Goal: Transaction & Acquisition: Book appointment/travel/reservation

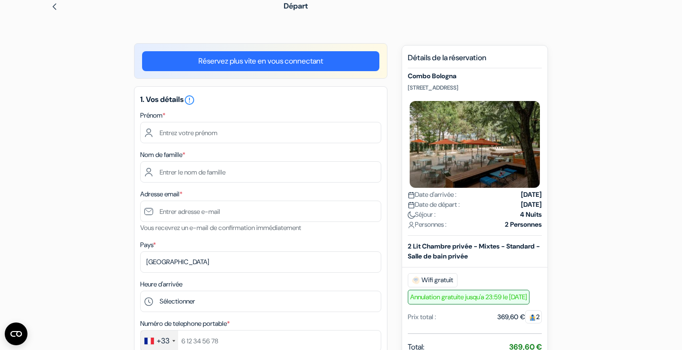
scroll to position [43, 0]
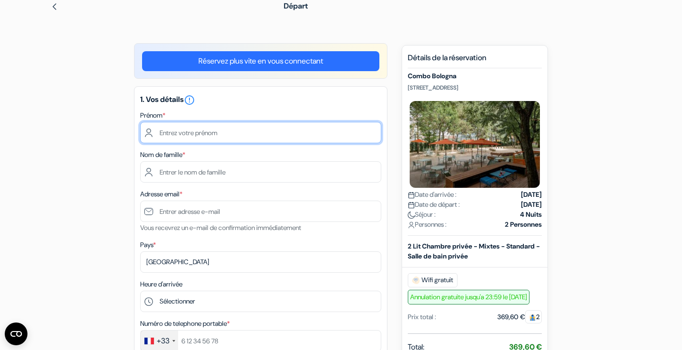
click at [203, 136] on input "text" at bounding box center [260, 132] width 241 height 21
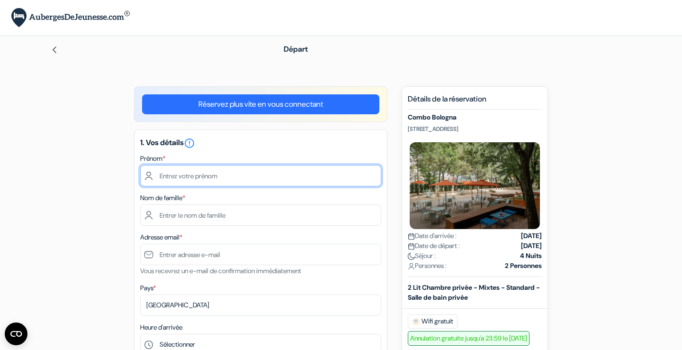
click at [235, 177] on input "text" at bounding box center [260, 175] width 241 height 21
type input "[PERSON_NAME]"
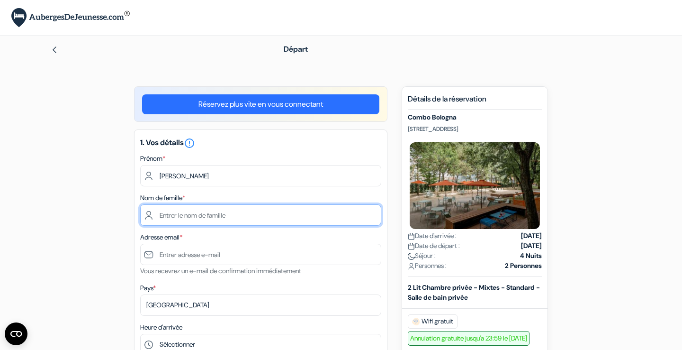
click at [200, 214] on input "text" at bounding box center [260, 214] width 241 height 21
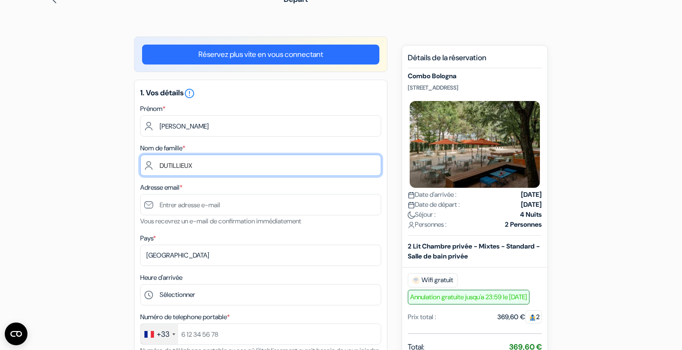
scroll to position [56, 0]
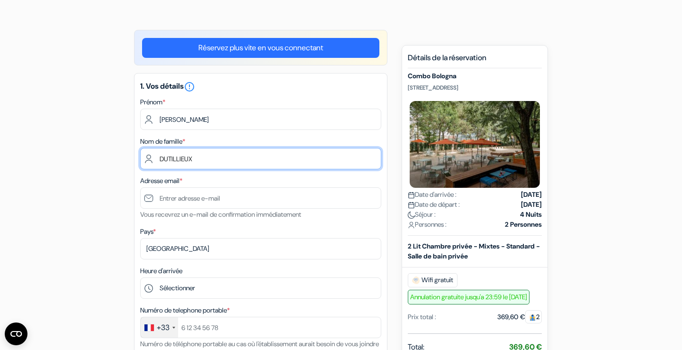
type input "DUTILLIEUX"
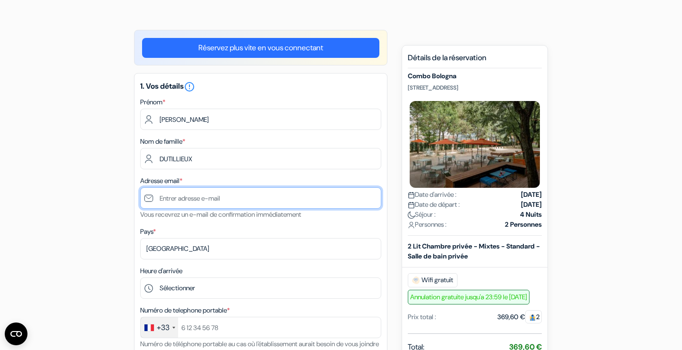
click at [184, 199] on input "text" at bounding box center [260, 197] width 241 height 21
type input "[EMAIL_ADDRESS][DOMAIN_NAME]"
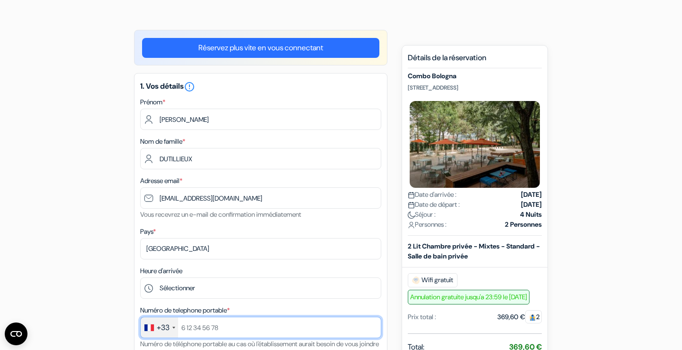
type input "0688572041"
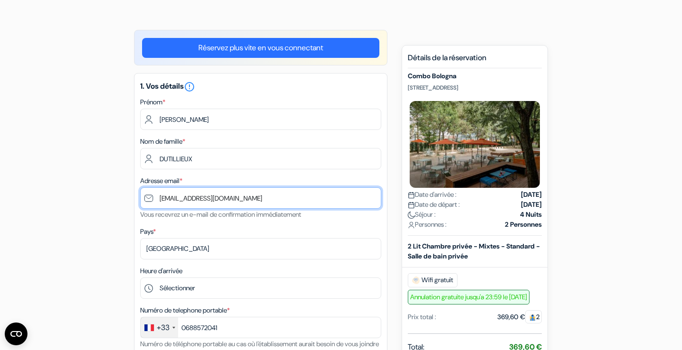
drag, startPoint x: 237, startPoint y: 196, endPoint x: 146, endPoint y: 197, distance: 91.0
click at [146, 197] on input "[EMAIL_ADDRESS][DOMAIN_NAME]" at bounding box center [260, 197] width 241 height 21
type input "[EMAIL_ADDRESS][DOMAIN_NAME]"
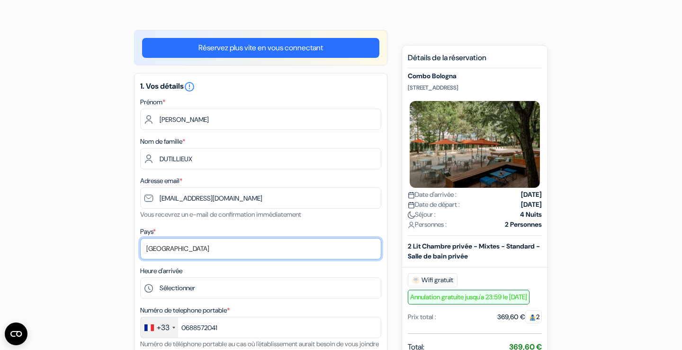
click at [140, 238] on select "Selectionner le pays Abkhazie Afghanistan Afrique Du sud Albanie Algérie Allema…" at bounding box center [260, 248] width 241 height 21
click option "France" at bounding box center [0, 0] width 0 height 0
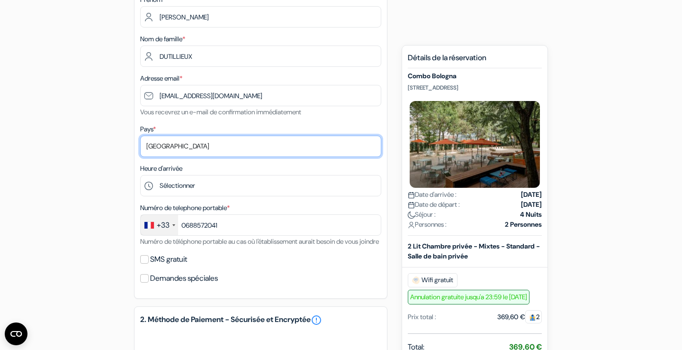
scroll to position [160, 0]
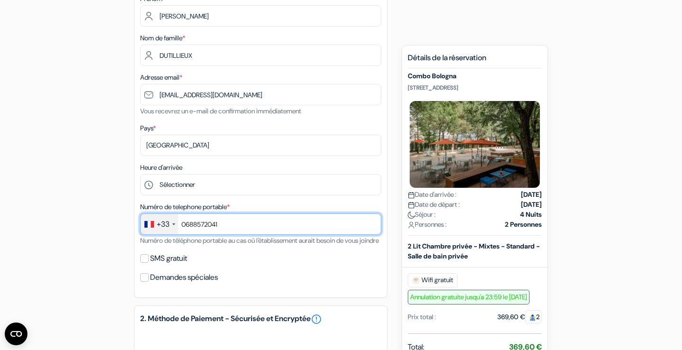
click at [231, 231] on input "0688572041" at bounding box center [260, 223] width 241 height 21
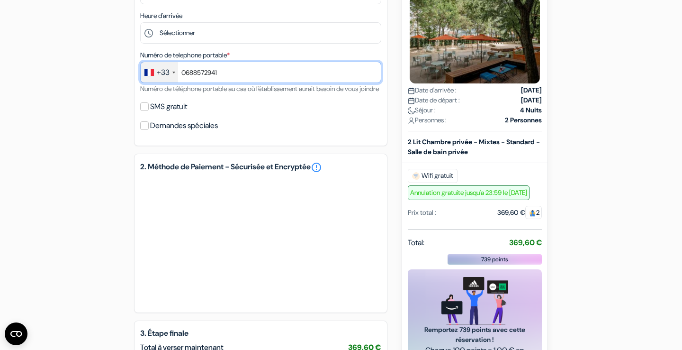
scroll to position [314, 0]
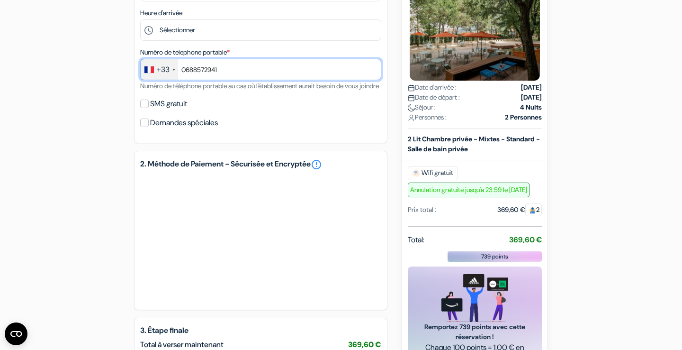
type input "0688572941"
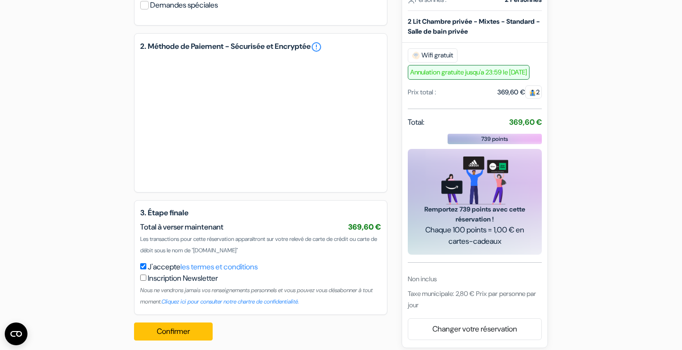
scroll to position [441, 0]
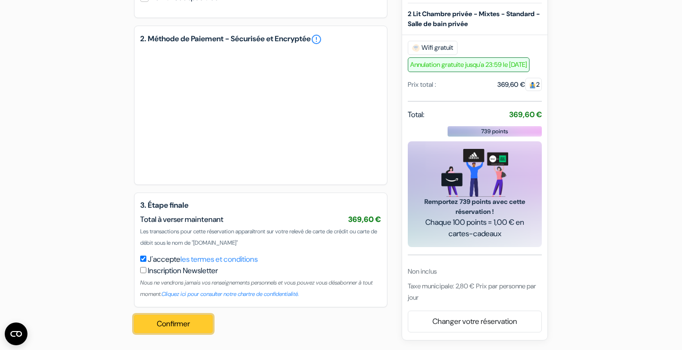
click at [182, 332] on button "Confirmer Loading..." at bounding box center [173, 324] width 79 height 18
